Goal: Task Accomplishment & Management: Manage account settings

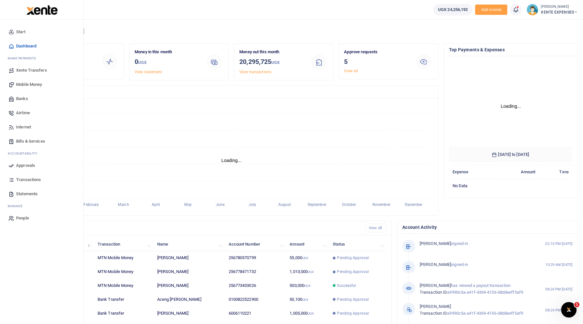
click at [16, 167] on link "Approvals" at bounding box center [41, 165] width 73 height 14
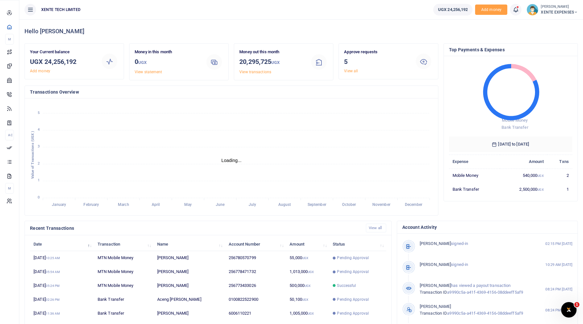
scroll to position [5, 5]
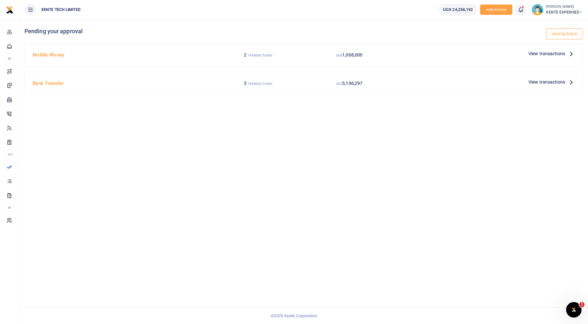
click at [549, 56] on span "View transactions" at bounding box center [547, 53] width 37 height 7
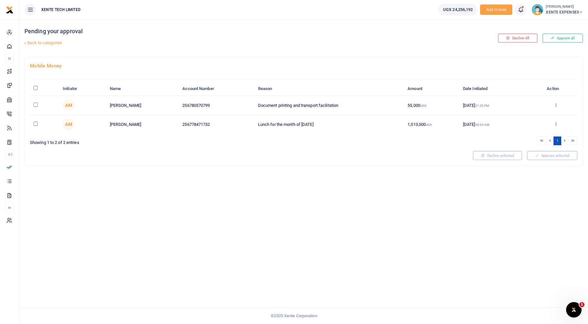
click at [35, 104] on input "checkbox" at bounding box center [36, 105] width 4 height 4
checkbox input "true"
click at [562, 156] on button "Approve selected (1)" at bounding box center [550, 155] width 55 height 9
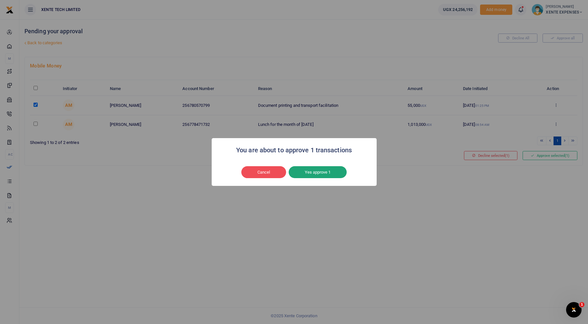
click at [310, 171] on button "Yes approve 1" at bounding box center [318, 172] width 58 height 12
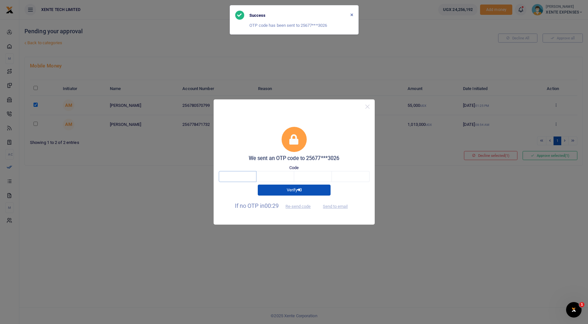
click at [235, 179] on input "text" at bounding box center [238, 176] width 38 height 11
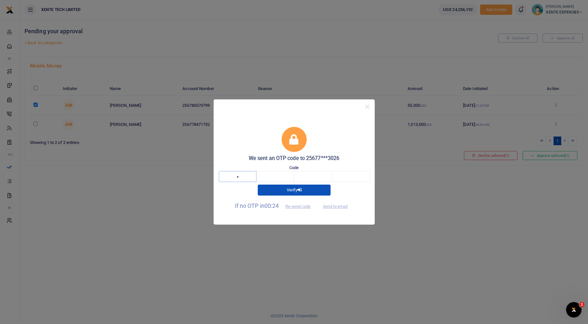
type input "4"
type input "5"
type input "1"
type input "7"
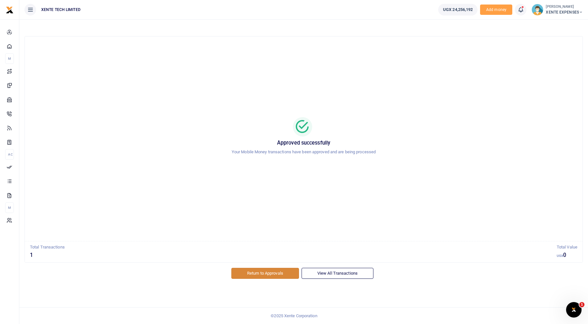
click at [261, 276] on link "Return to Approvals" at bounding box center [265, 273] width 68 height 11
